Goal: Information Seeking & Learning: Learn about a topic

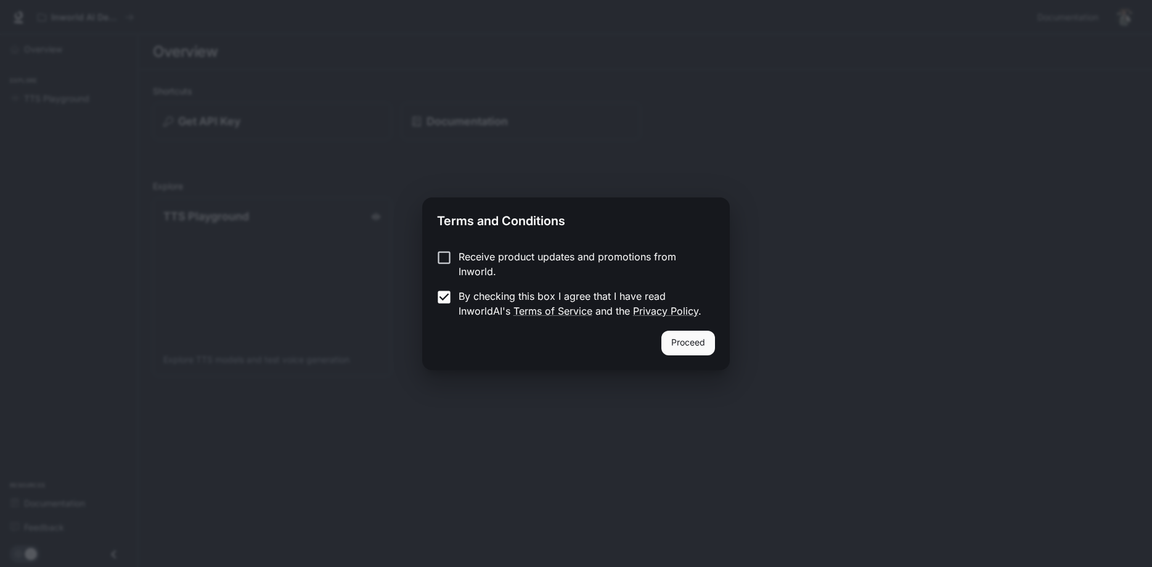
click at [713, 341] on button "Proceed" at bounding box center [689, 342] width 54 height 25
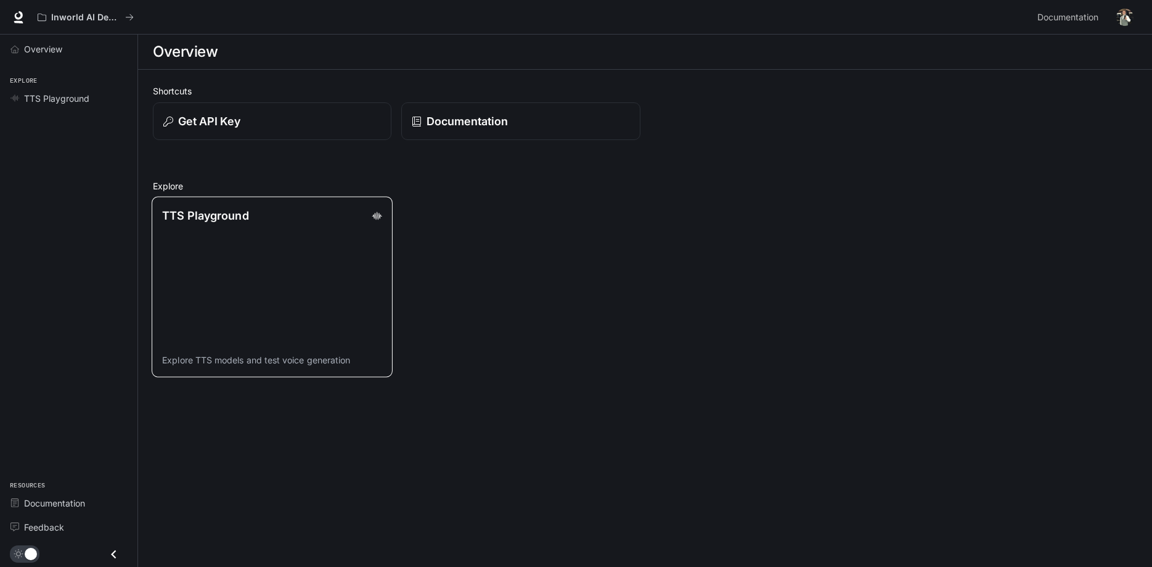
click at [299, 250] on link "TTS Playground Explore TTS models and test voice generation" at bounding box center [272, 287] width 241 height 181
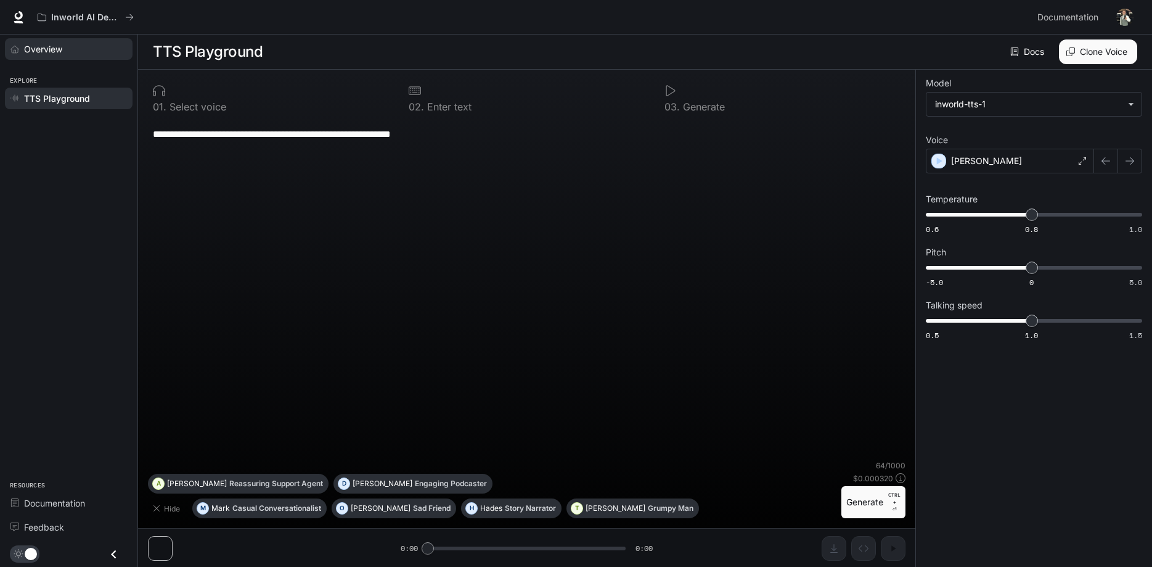
click at [83, 55] on div "Overview" at bounding box center [75, 49] width 103 height 13
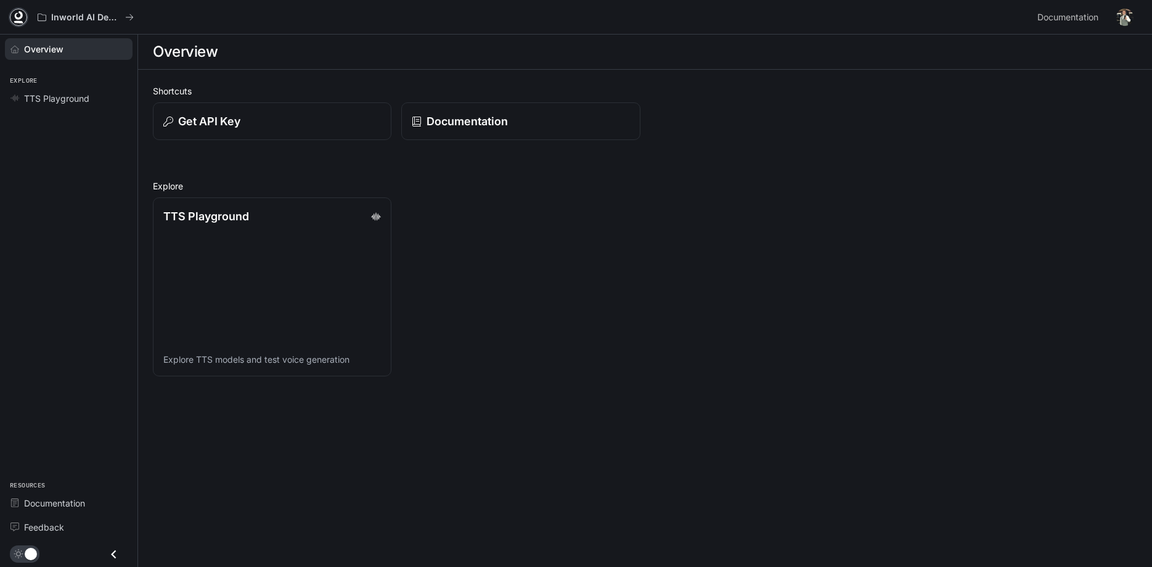
click at [17, 12] on icon at bounding box center [18, 17] width 12 height 12
click at [74, 47] on div "Overview" at bounding box center [75, 49] width 103 height 13
